Goal: Navigation & Orientation: Find specific page/section

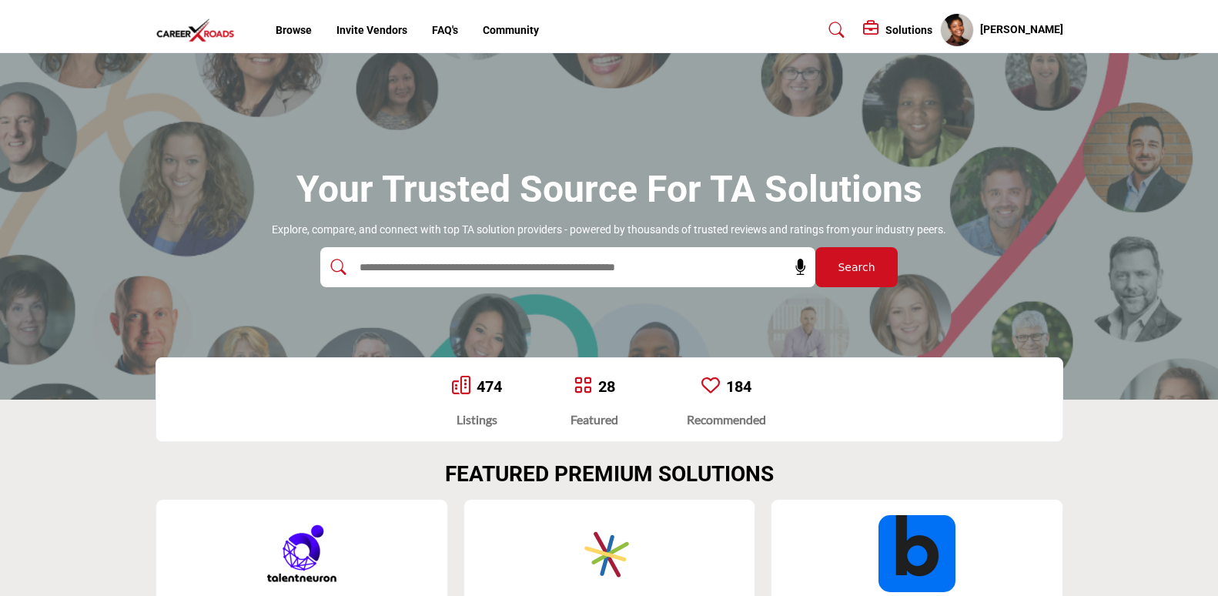
click at [974, 31] on profile-featured-6a56f67e-47d4-411f-8c89-61d01ac9214e "Show hide supplier dropdown" at bounding box center [957, 30] width 34 height 34
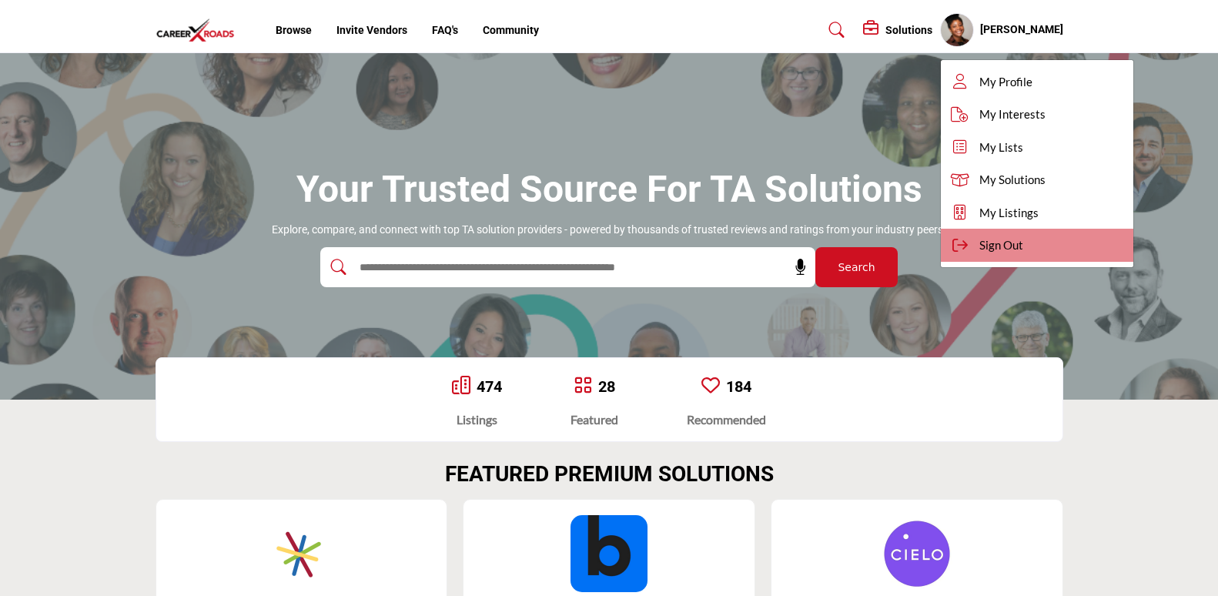
click at [989, 239] on div "Sign Out" at bounding box center [1037, 245] width 192 height 33
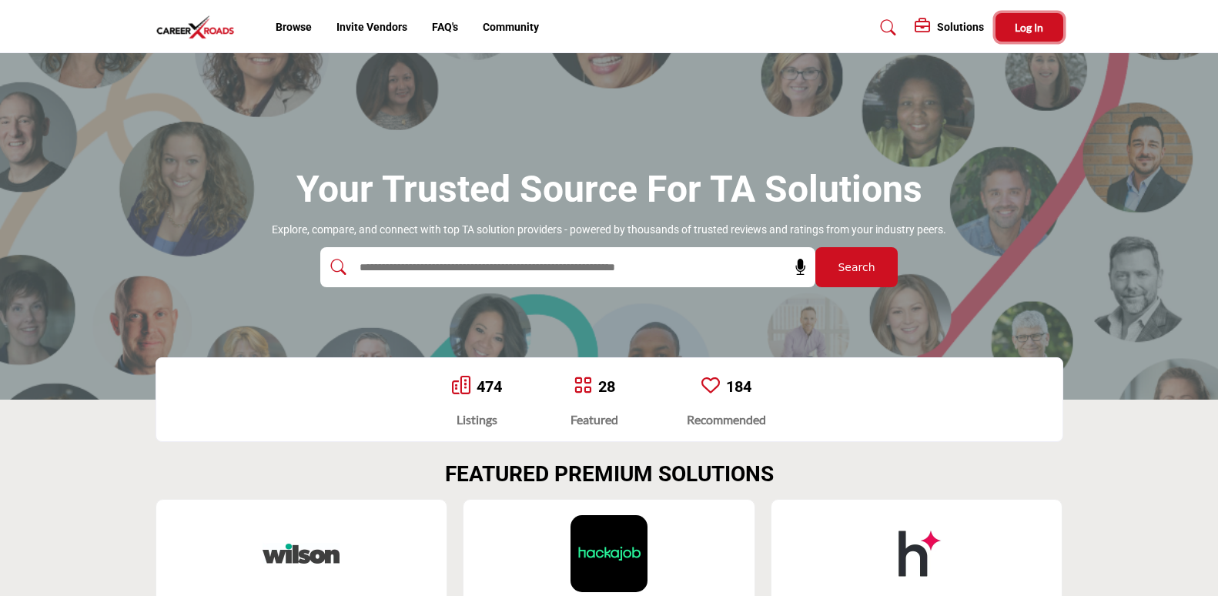
click at [1019, 35] on button "Log In" at bounding box center [1029, 27] width 68 height 28
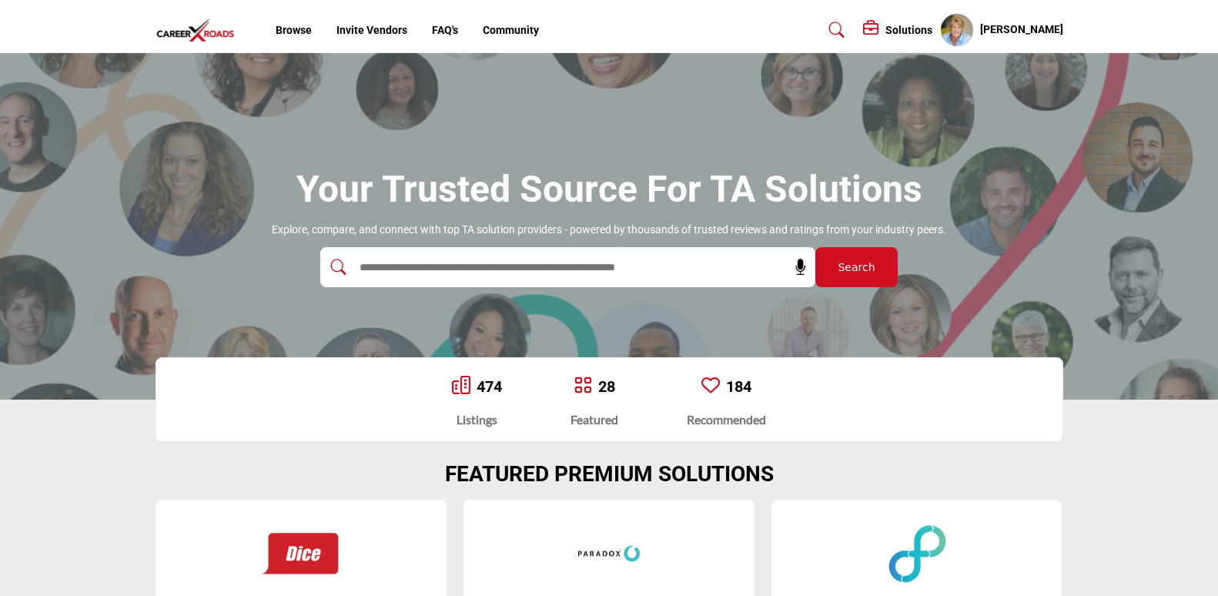
click at [1038, 29] on h5 "[PERSON_NAME]" at bounding box center [1021, 29] width 83 height 15
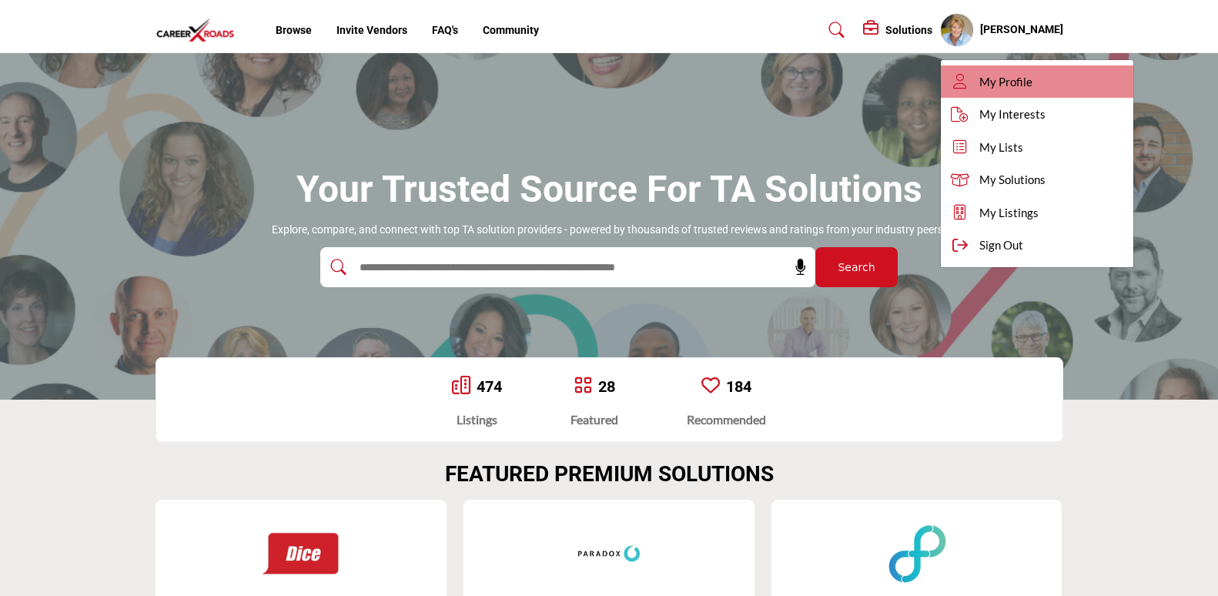
click at [1047, 69] on link "My Profile" at bounding box center [1037, 81] width 192 height 33
